Goal: Task Accomplishment & Management: Use online tool/utility

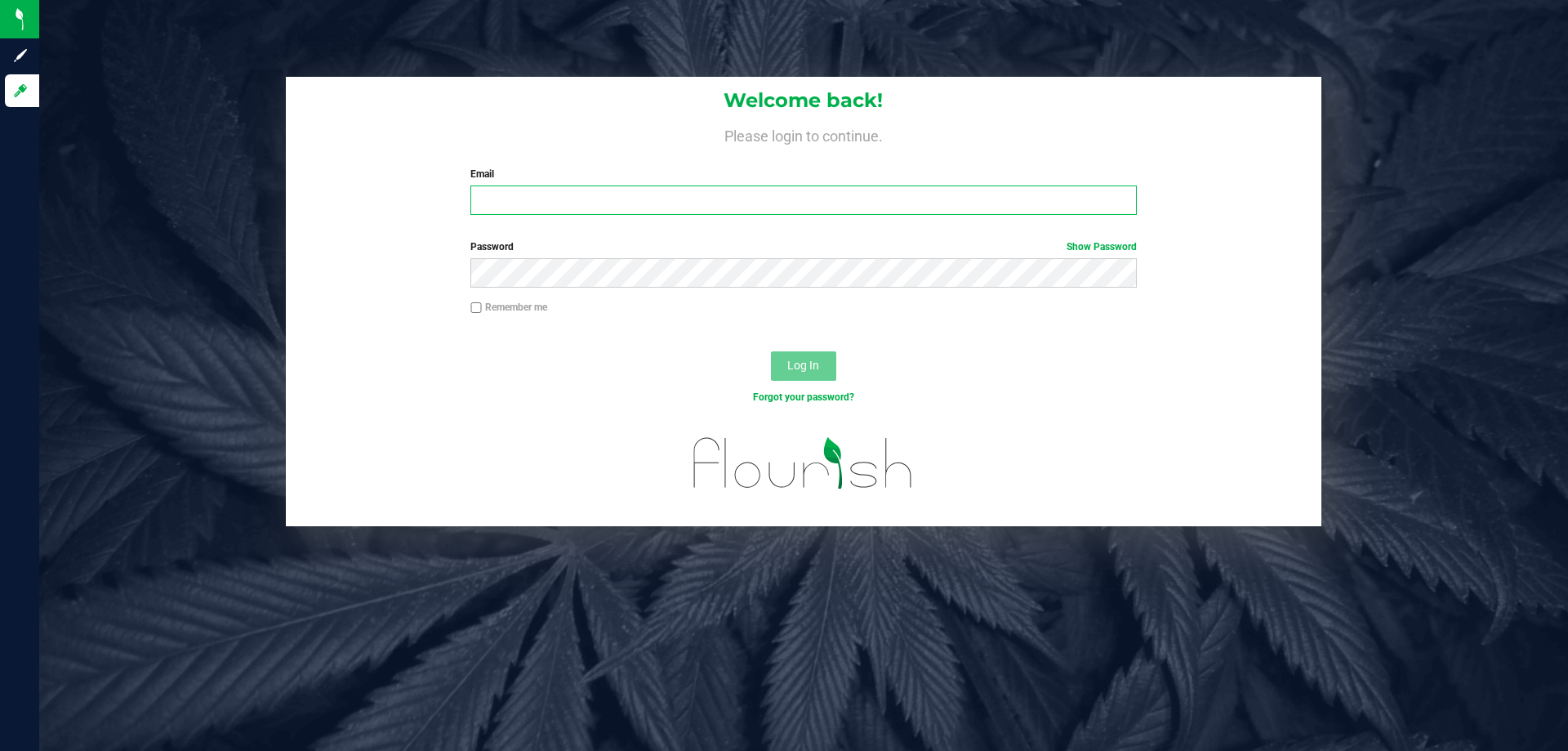
click at [630, 206] on input "Email" at bounding box center [803, 200] width 666 height 30
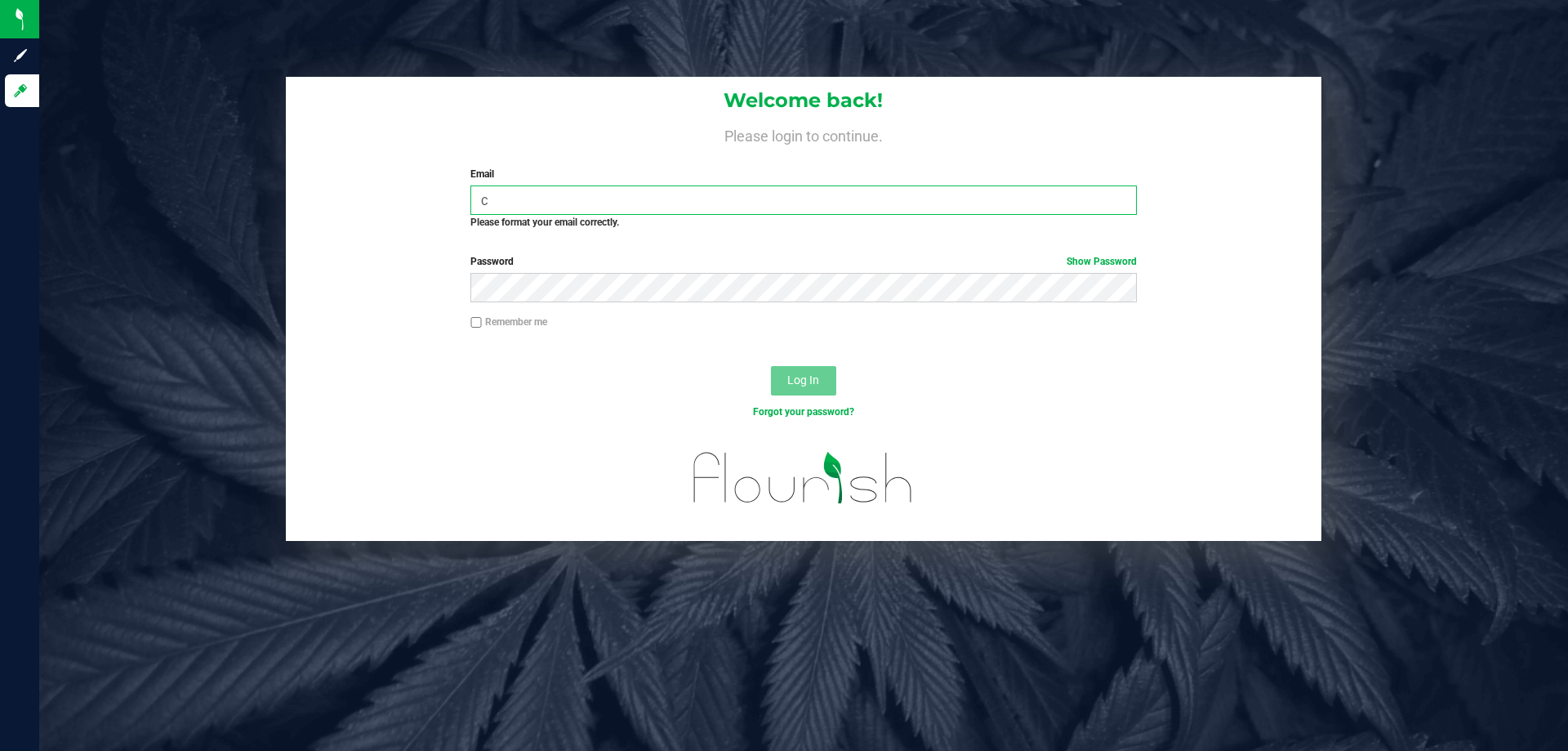
click at [647, 197] on input "c" at bounding box center [803, 200] width 666 height 30
type input "[EMAIL_ADDRESS][DOMAIN_NAME]"
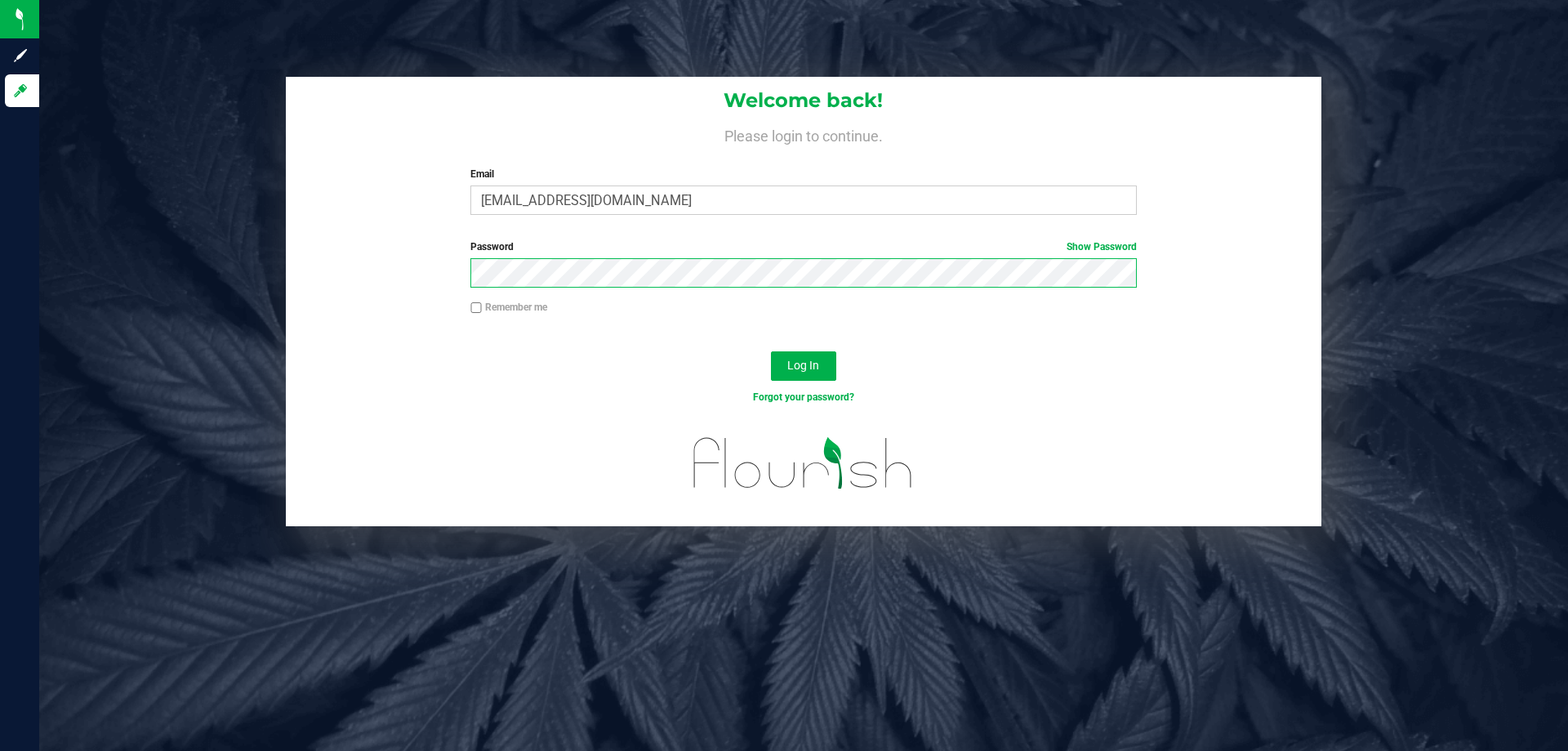
click at [771, 352] on button "Log In" at bounding box center [804, 366] width 65 height 30
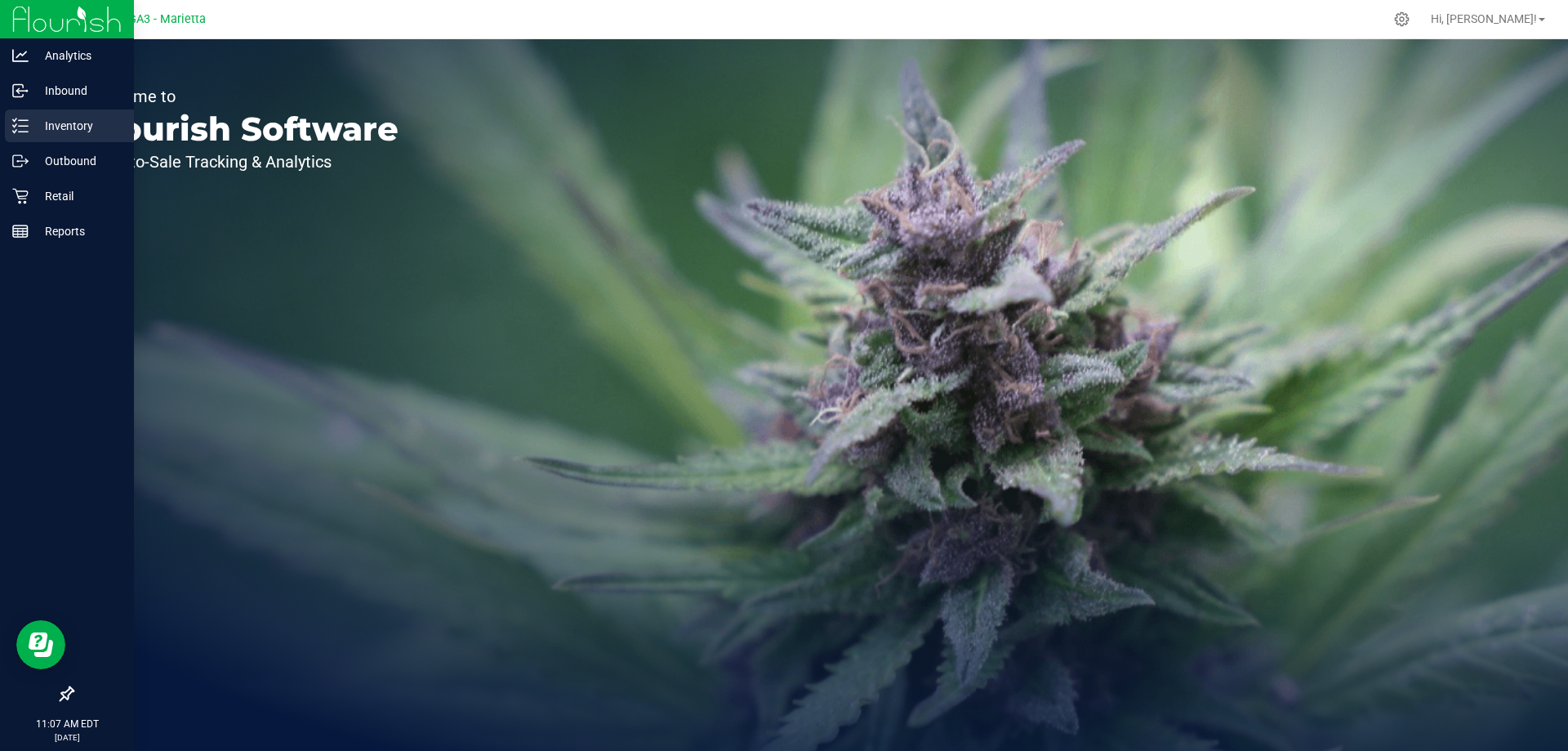
click at [61, 118] on p "Inventory" at bounding box center [78, 125] width 98 height 19
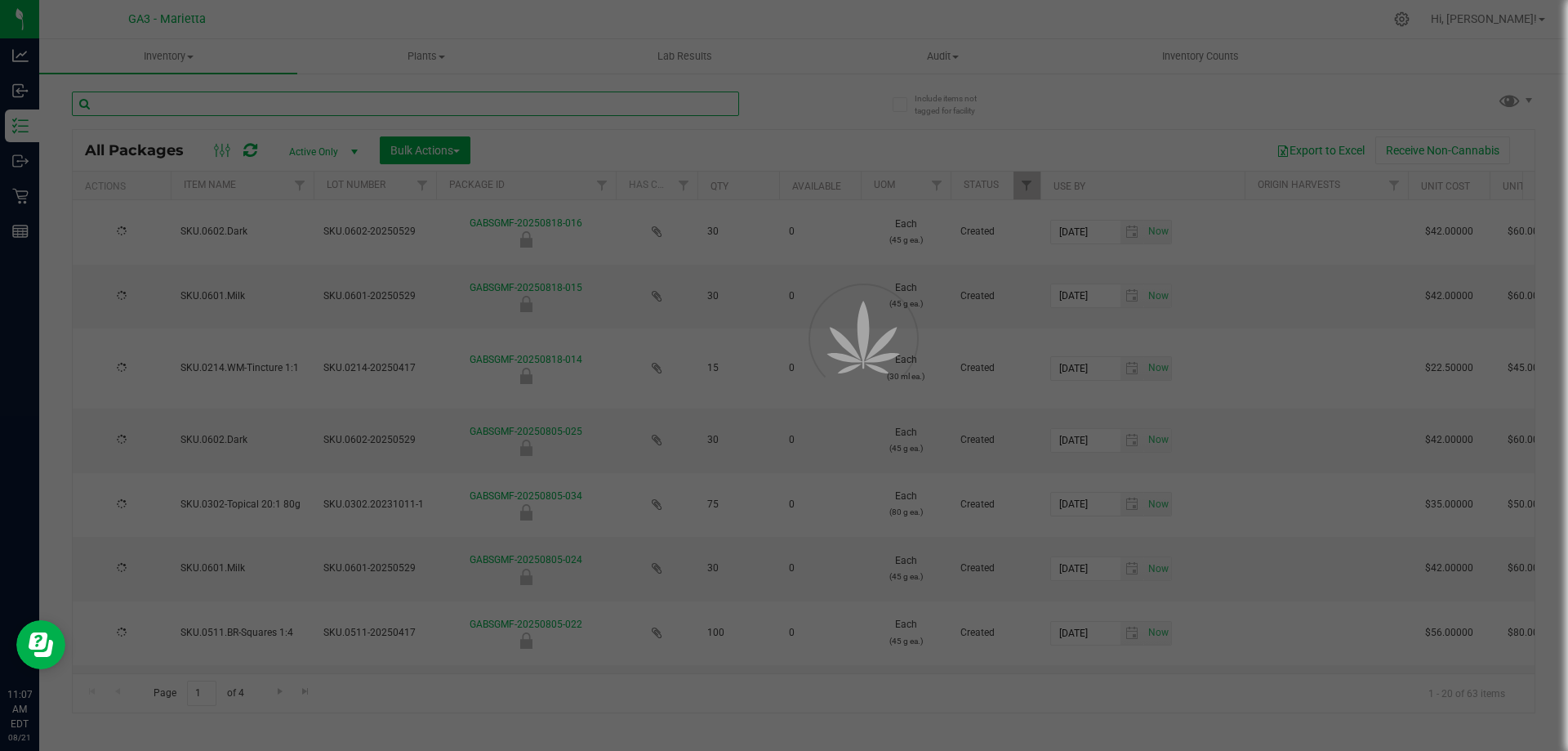
click at [282, 105] on input "text" at bounding box center [405, 104] width 668 height 25
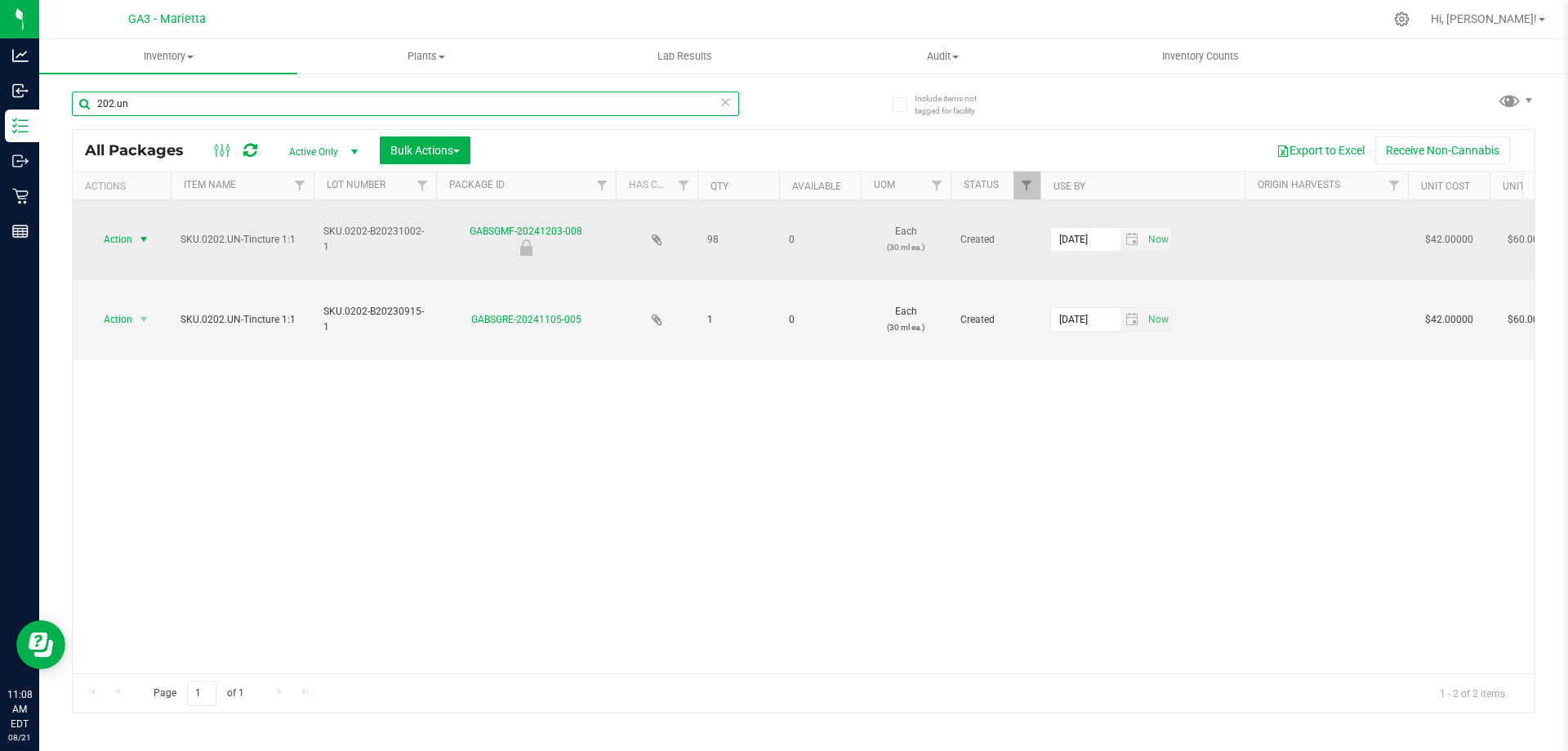
type input "202.un"
click at [143, 241] on span "select" at bounding box center [144, 239] width 13 height 13
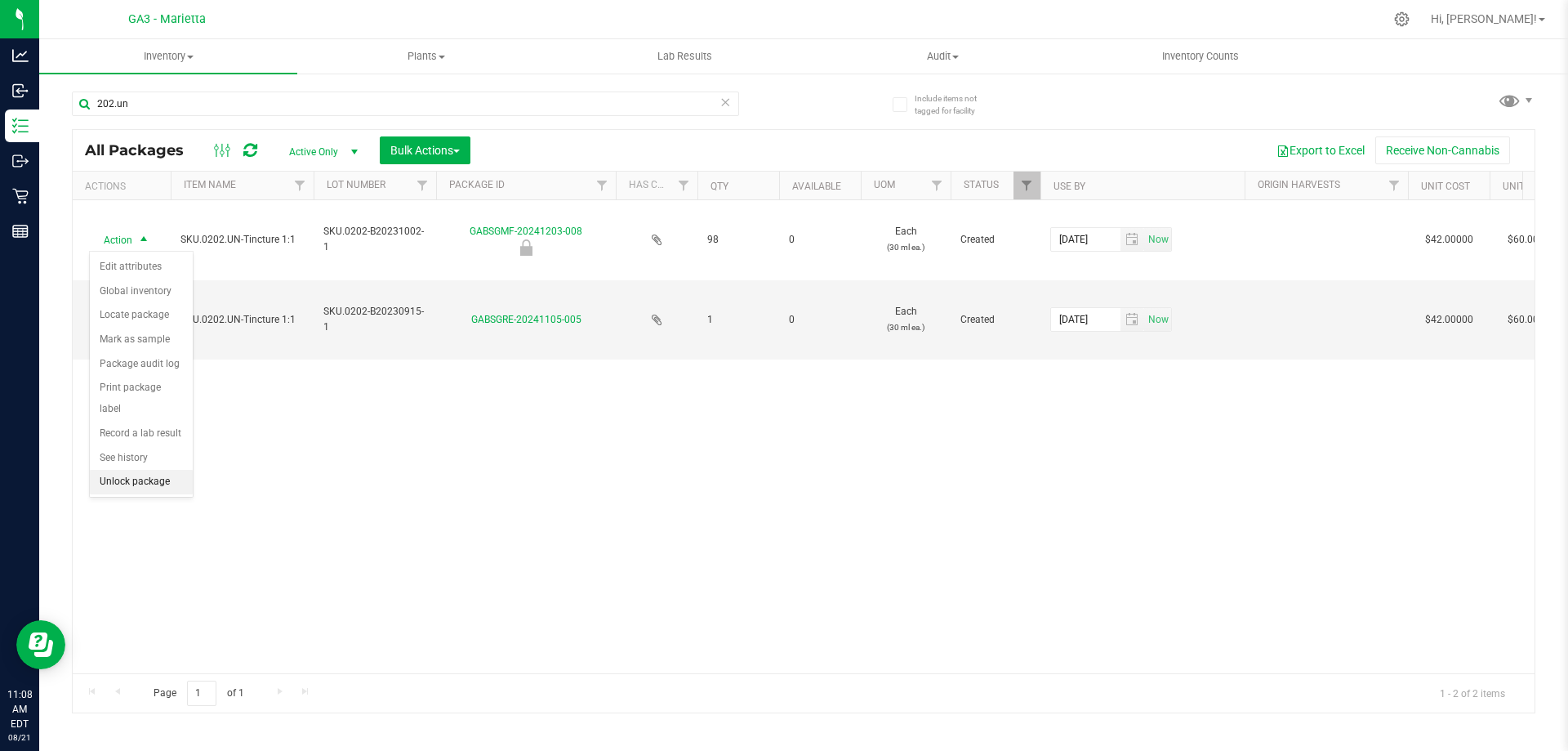
click at [145, 469] on li "Unlock package" at bounding box center [141, 482] width 102 height 25
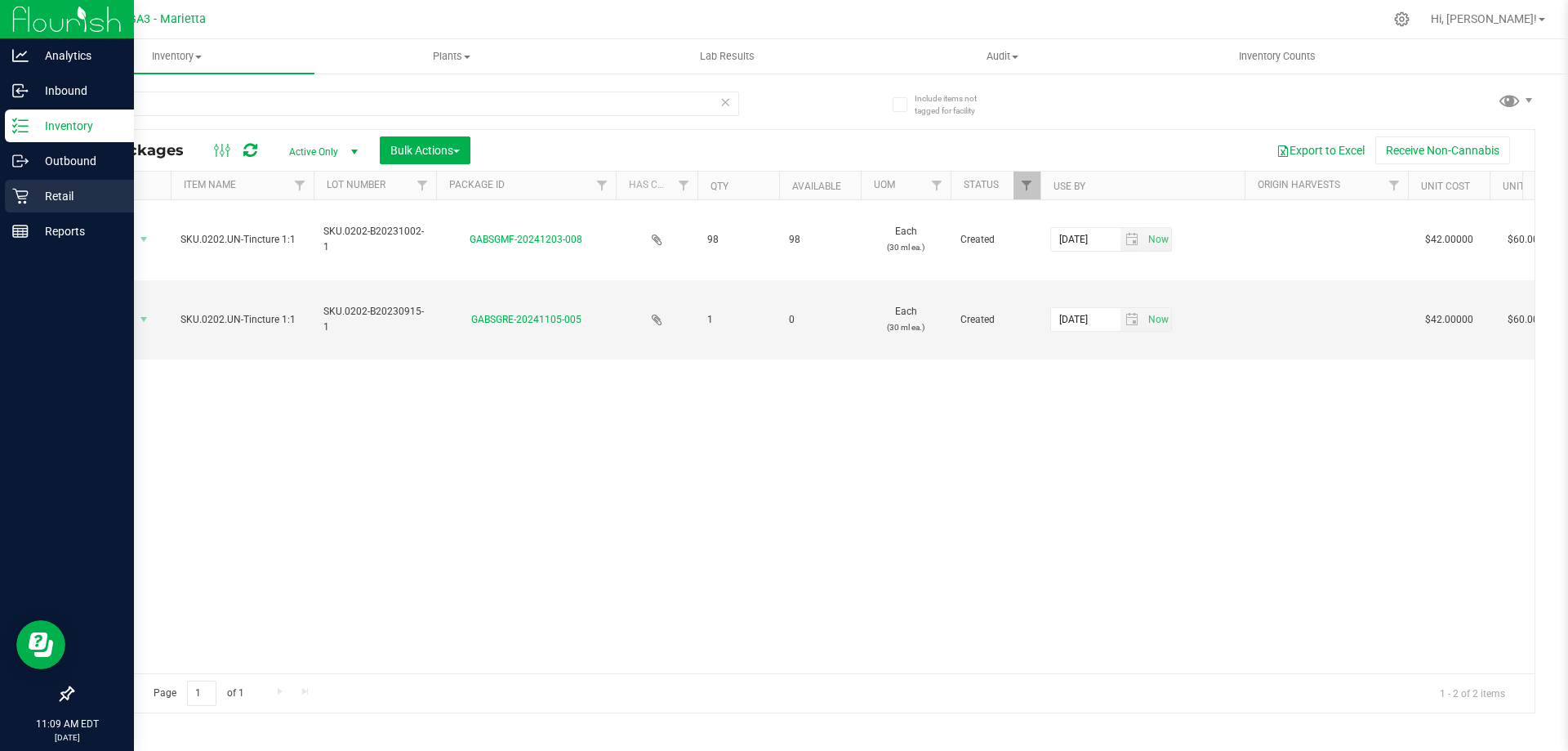
click at [33, 188] on p "Retail" at bounding box center [78, 195] width 98 height 19
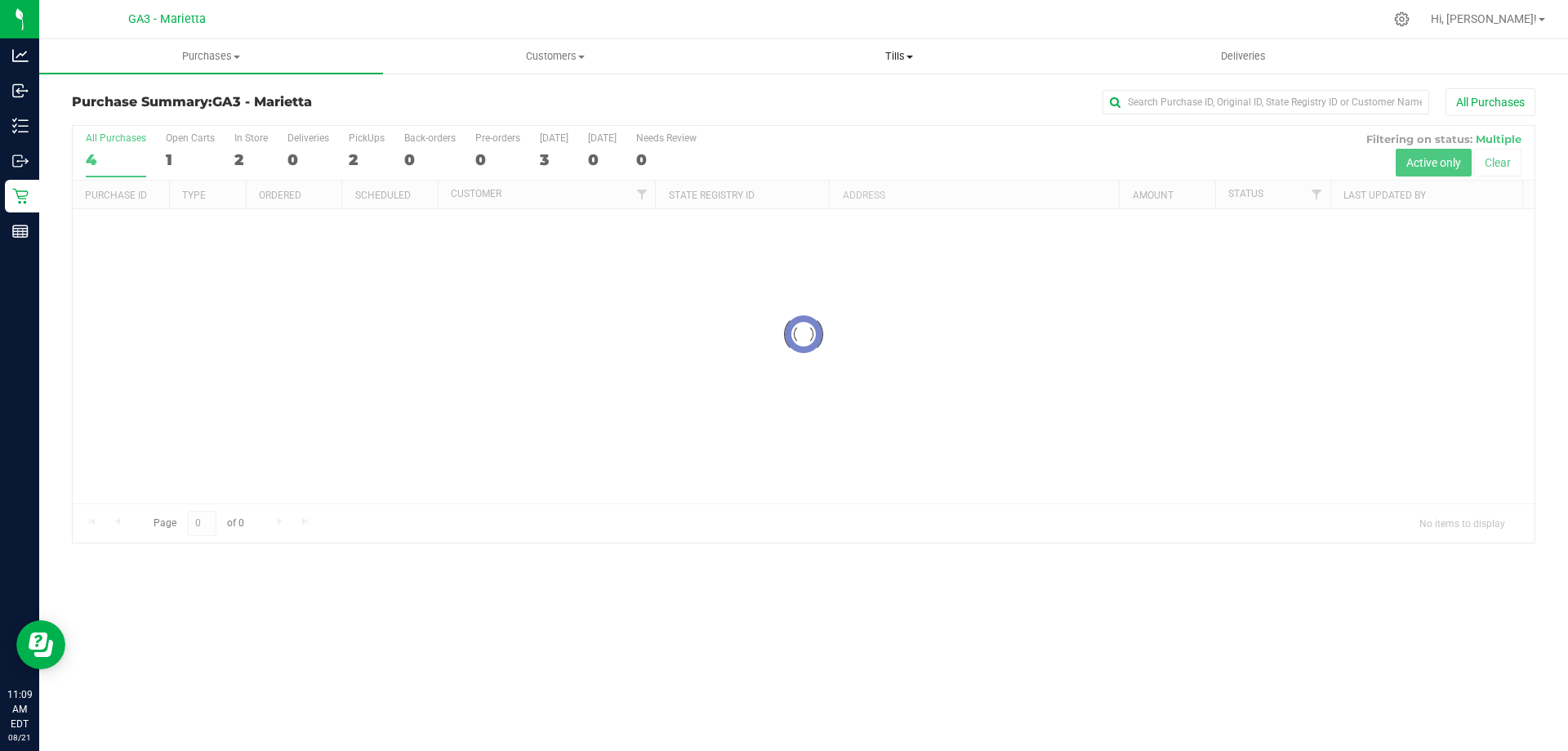
click at [880, 60] on span "Tills" at bounding box center [898, 56] width 342 height 14
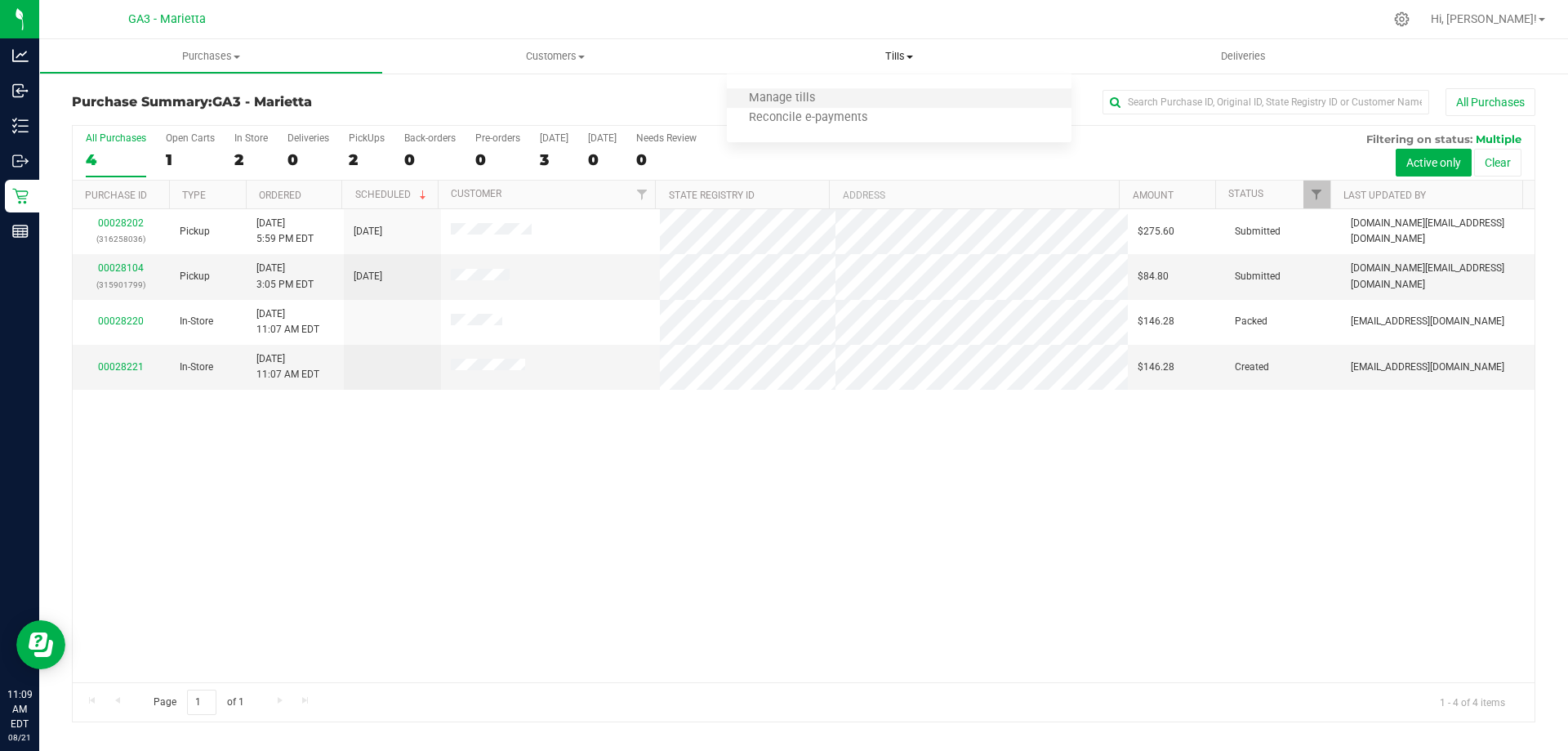
click at [870, 92] on li "Manage tills" at bounding box center [898, 99] width 344 height 19
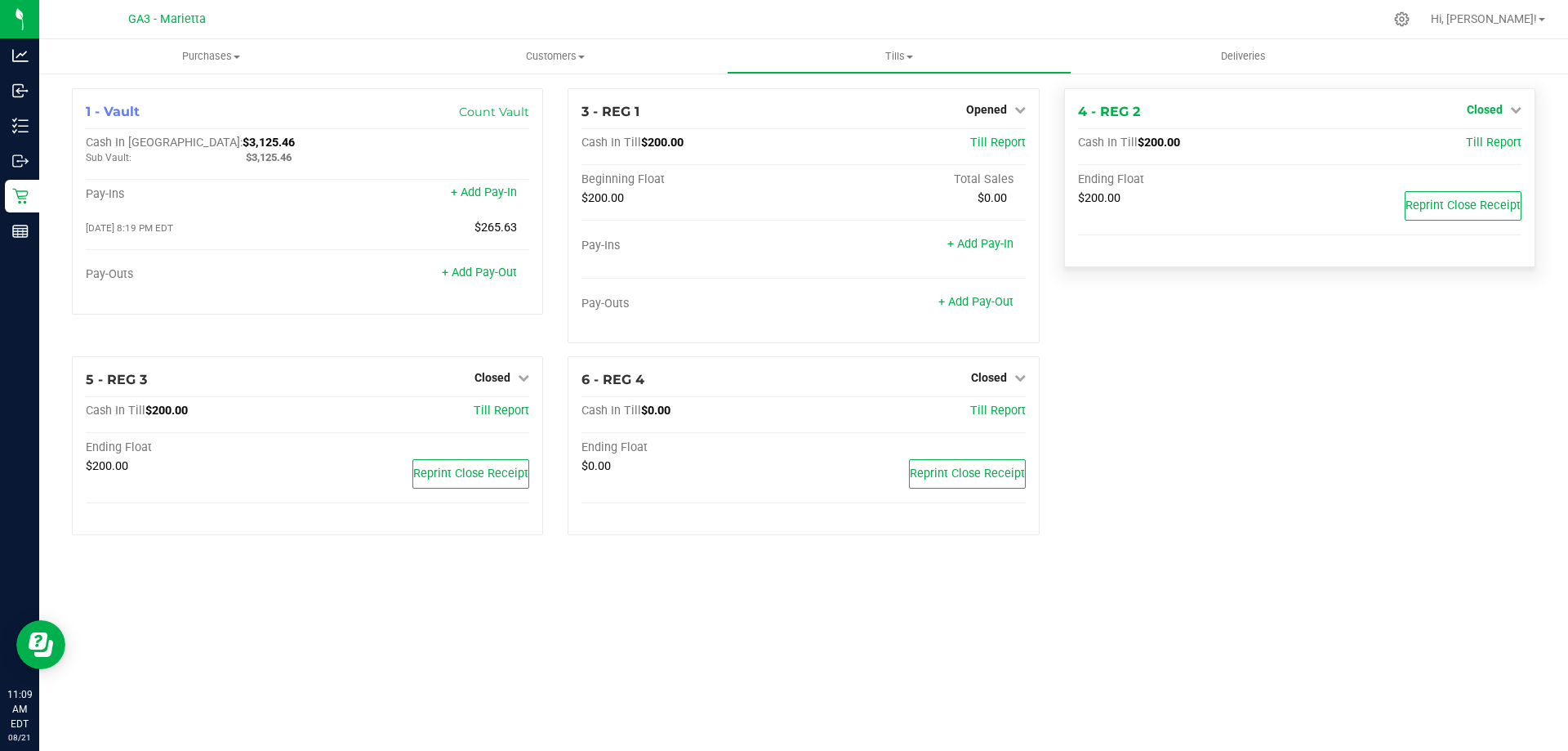
click at [1500, 105] on span "Closed" at bounding box center [1486, 109] width 36 height 13
click at [1468, 141] on link "Open Till" at bounding box center [1484, 144] width 43 height 13
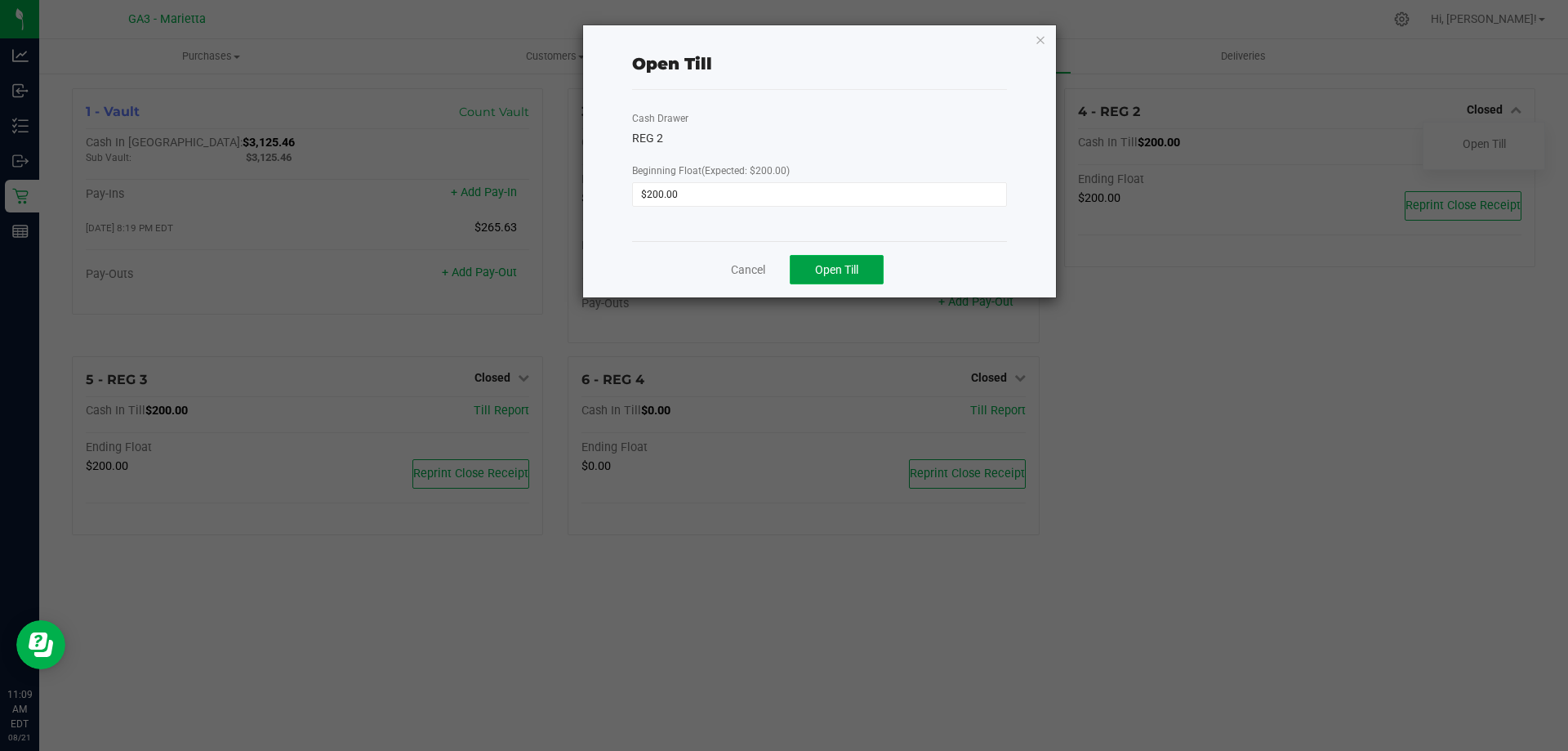
click at [867, 283] on button "Open Till" at bounding box center [837, 269] width 94 height 30
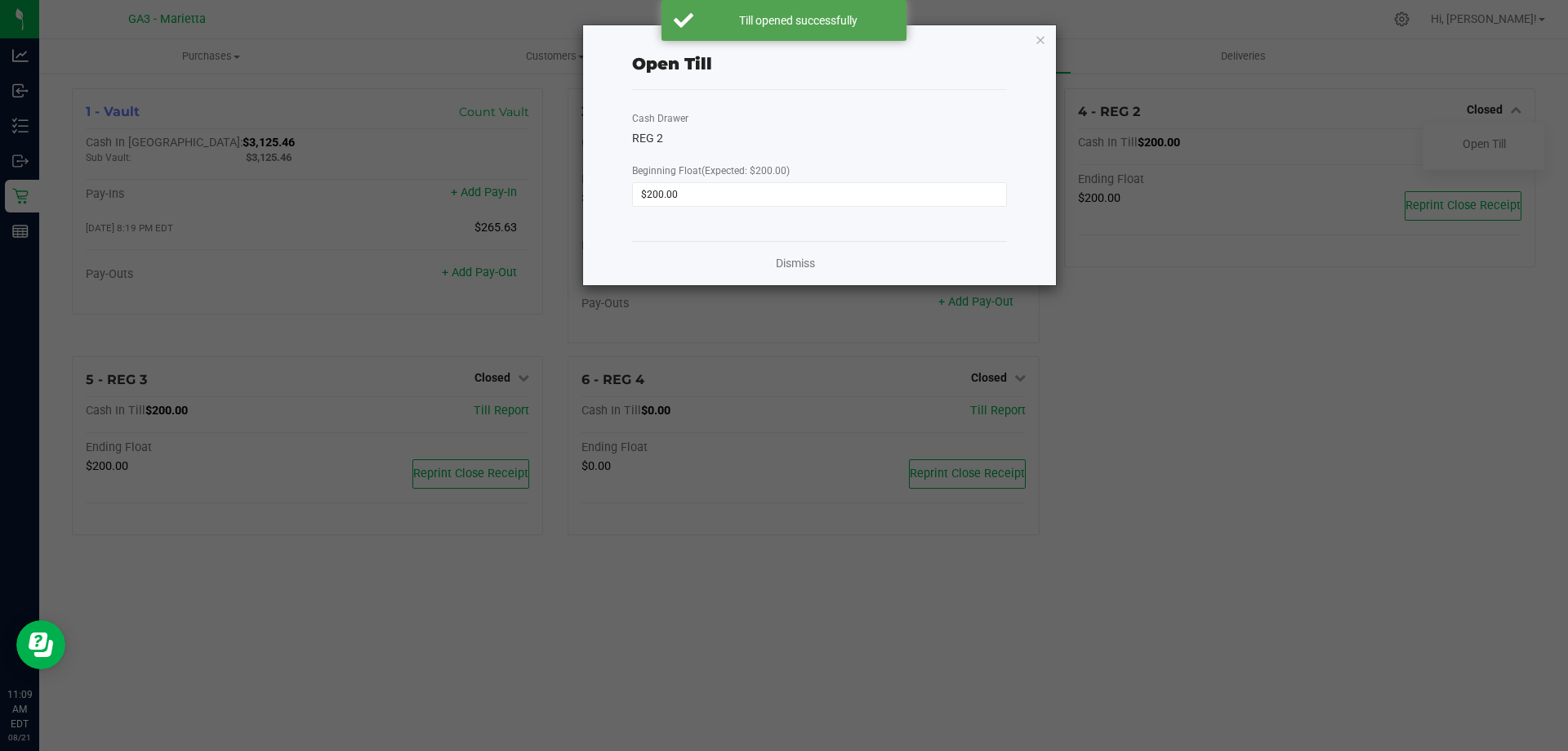
click at [805, 277] on div "Dismiss" at bounding box center [819, 263] width 375 height 44
click at [805, 266] on link "Dismiss" at bounding box center [795, 263] width 39 height 17
